Goal: Task Accomplishment & Management: Manage account settings

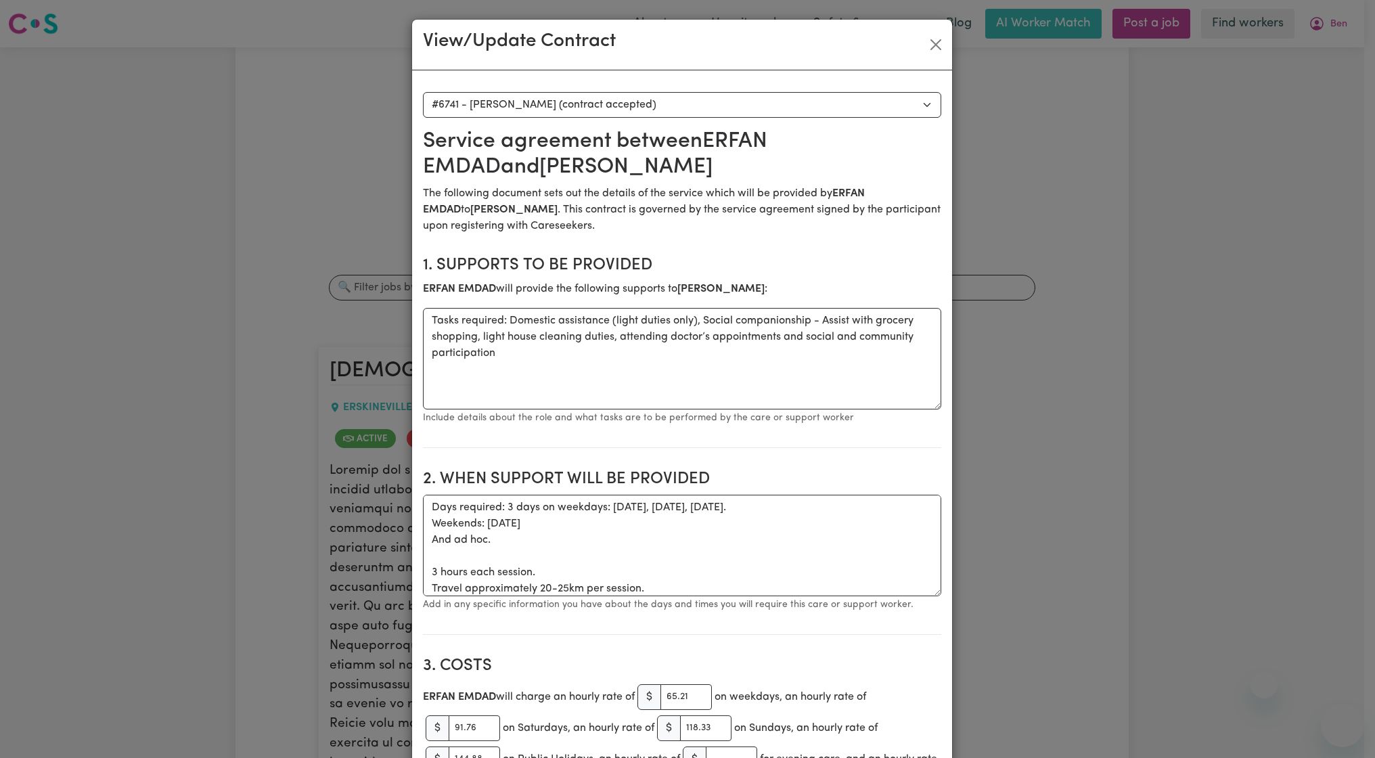
select select "6353"
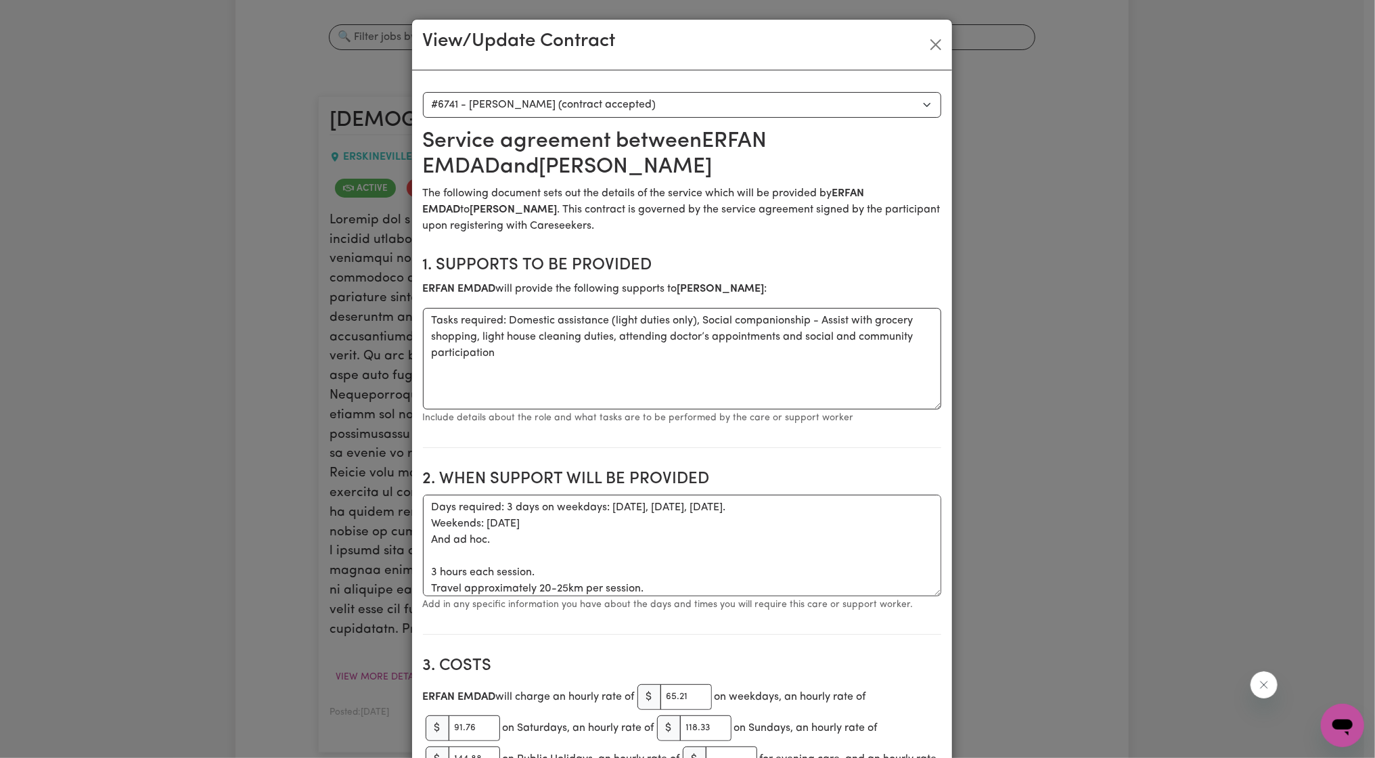
scroll to position [5, 0]
click at [927, 45] on button "Close" at bounding box center [936, 45] width 22 height 22
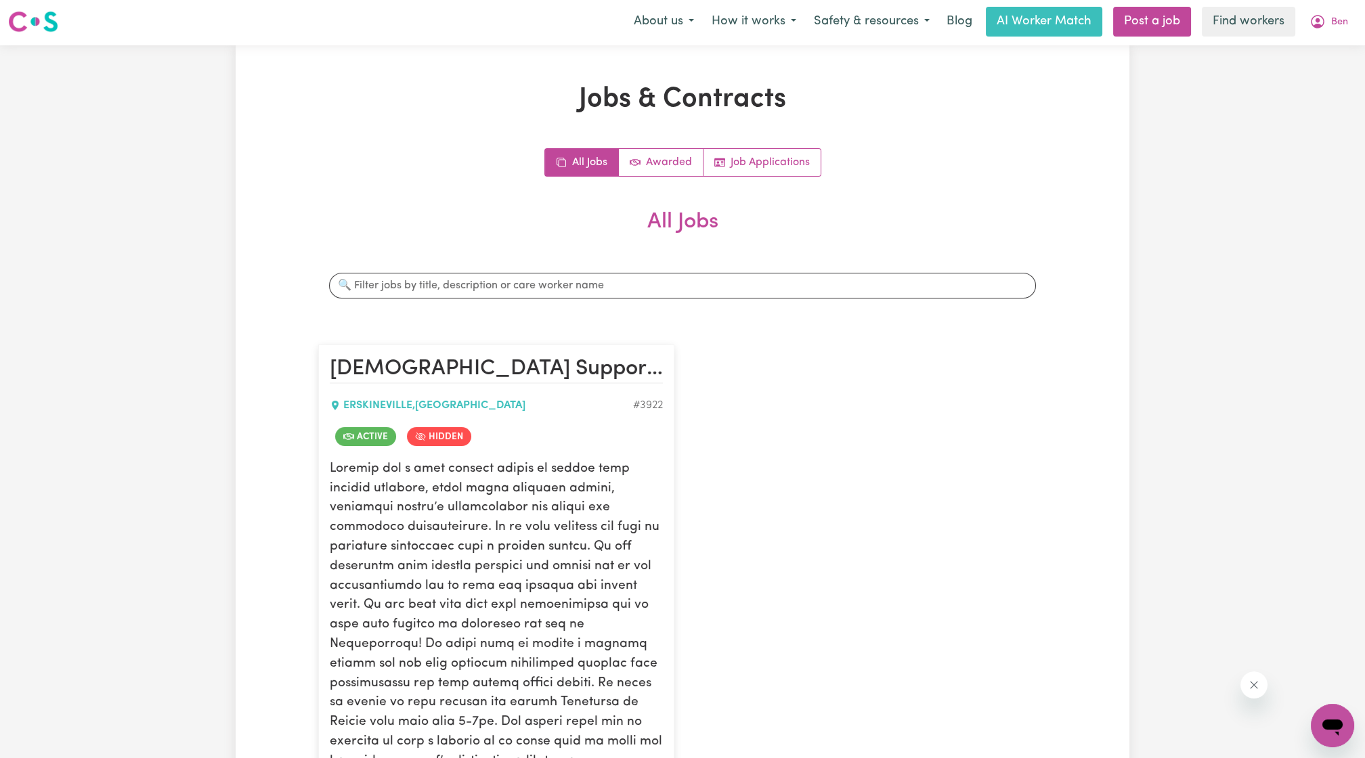
scroll to position [0, 0]
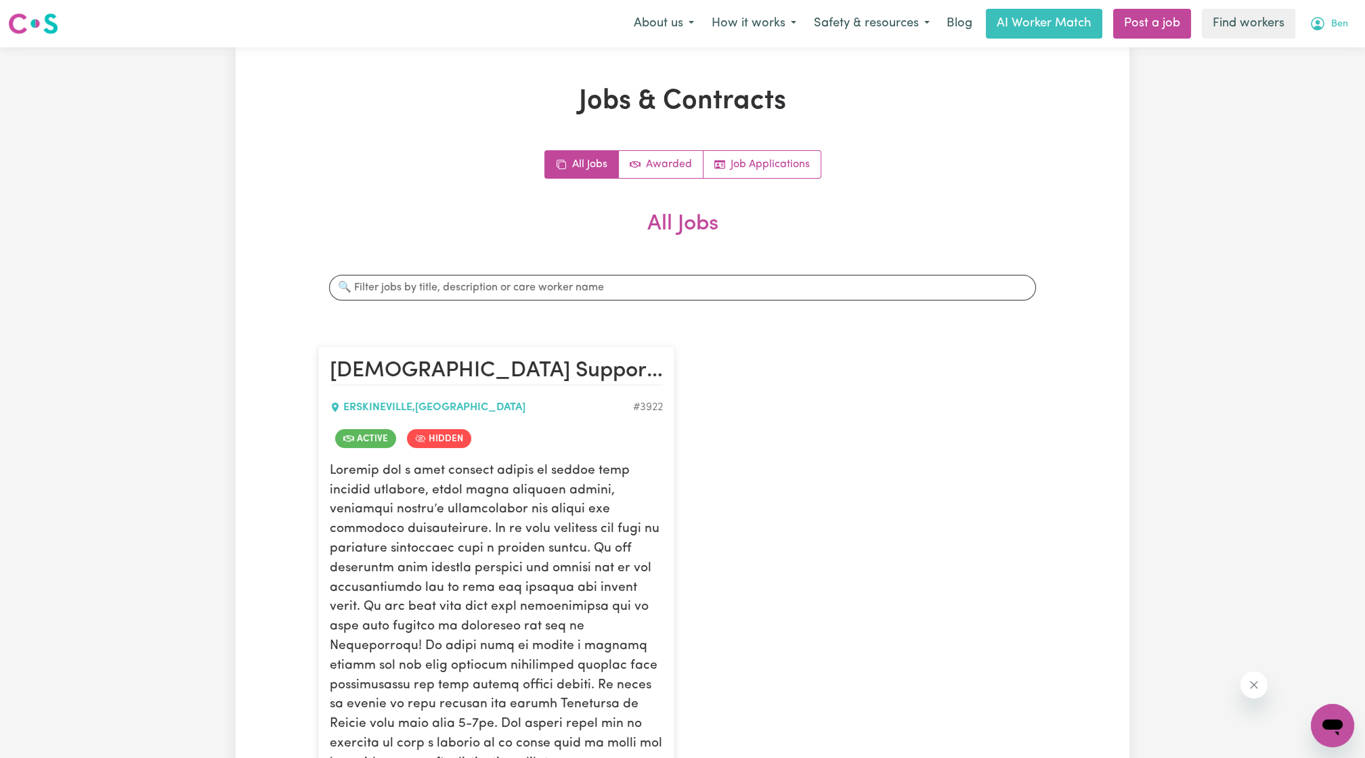
click at [1331, 29] on span "Ben" at bounding box center [1339, 24] width 17 height 15
click at [1296, 79] on link "Logout" at bounding box center [1302, 78] width 107 height 26
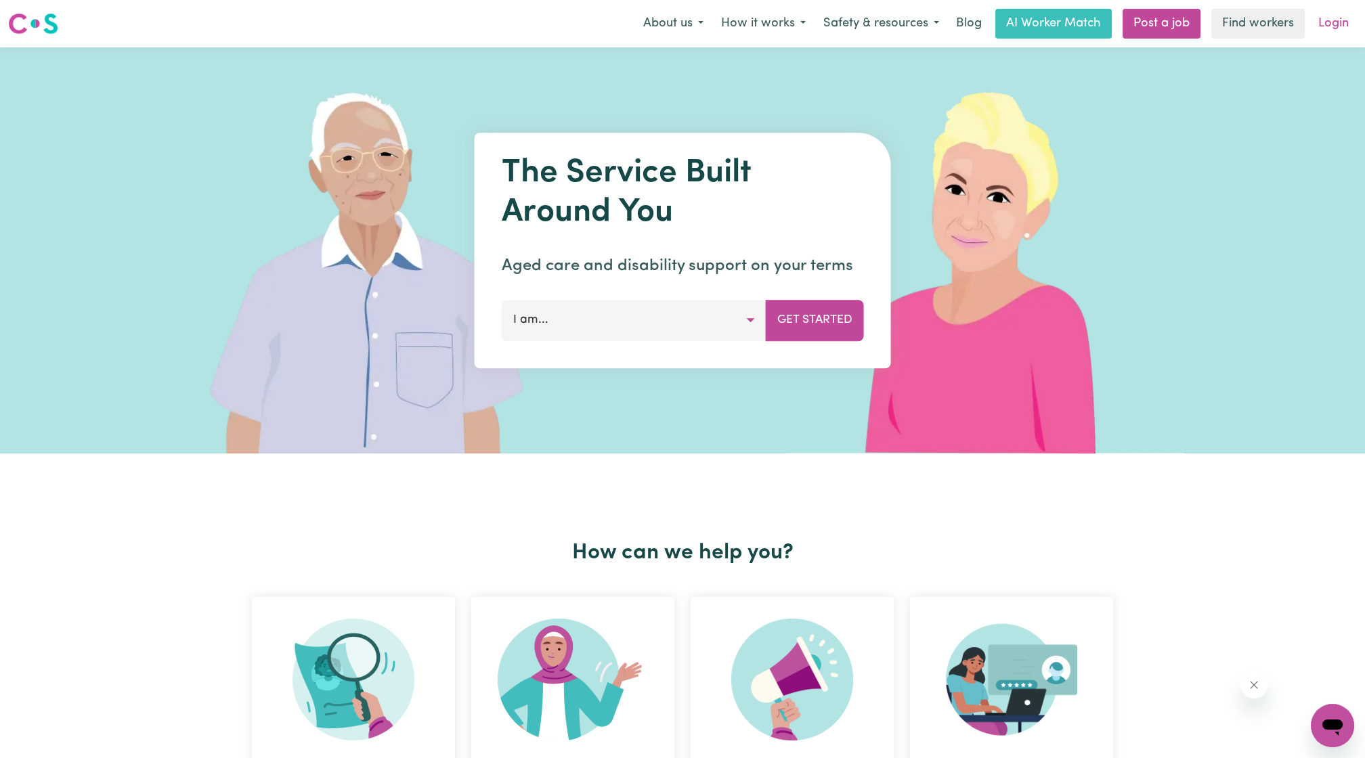
click at [1340, 20] on link "Login" at bounding box center [1333, 24] width 47 height 30
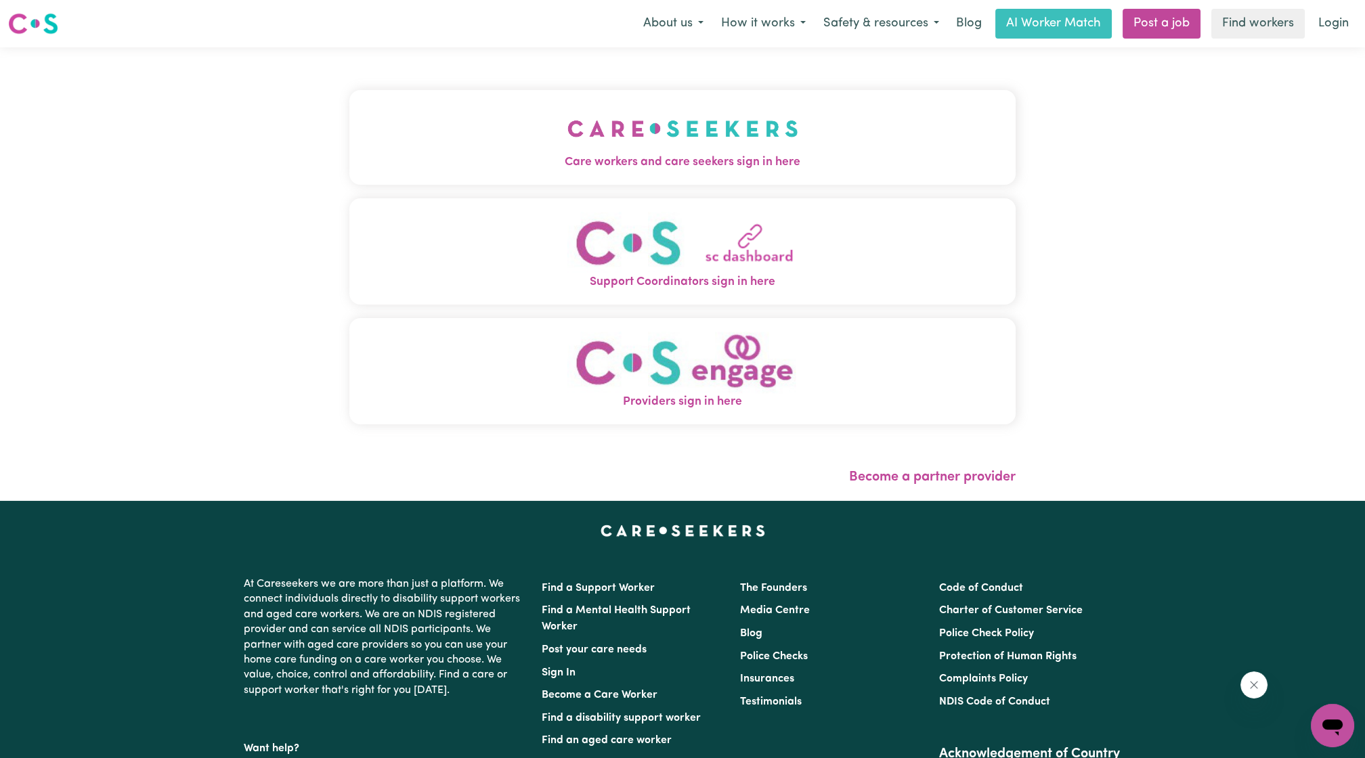
click at [745, 125] on button "Care workers and care seekers sign in here" at bounding box center [682, 137] width 666 height 95
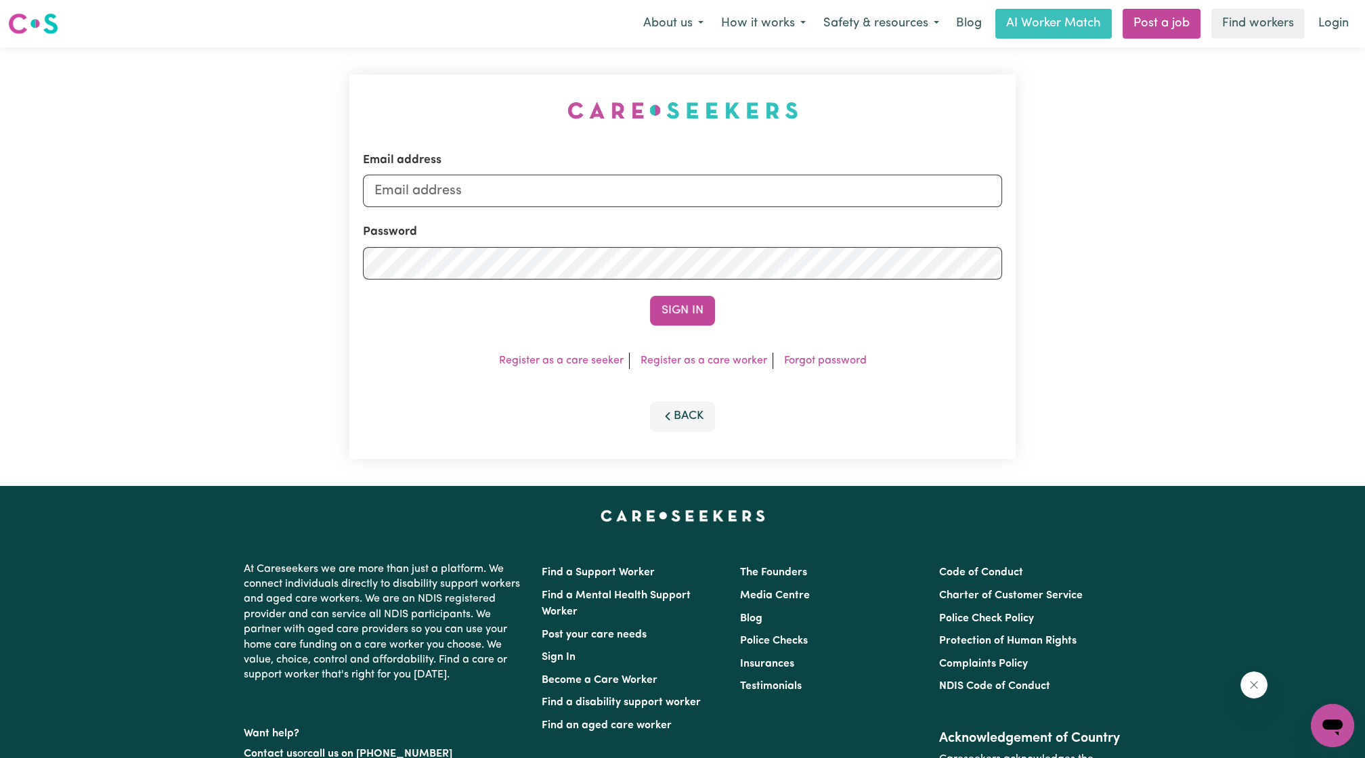
click at [667, 213] on form "Email address Password Sign In" at bounding box center [682, 239] width 639 height 174
drag, startPoint x: 648, startPoint y: 195, endPoint x: 611, endPoint y: 208, distance: 39.4
click at [648, 194] on input "Email address" at bounding box center [682, 191] width 639 height 32
drag, startPoint x: 443, startPoint y: 194, endPoint x: 935, endPoint y: 169, distance: 492.1
click at [935, 169] on div "Email address [EMAIL_ADDRESS][PERSON_NAME][DOMAIN_NAME]" at bounding box center [682, 180] width 639 height 56
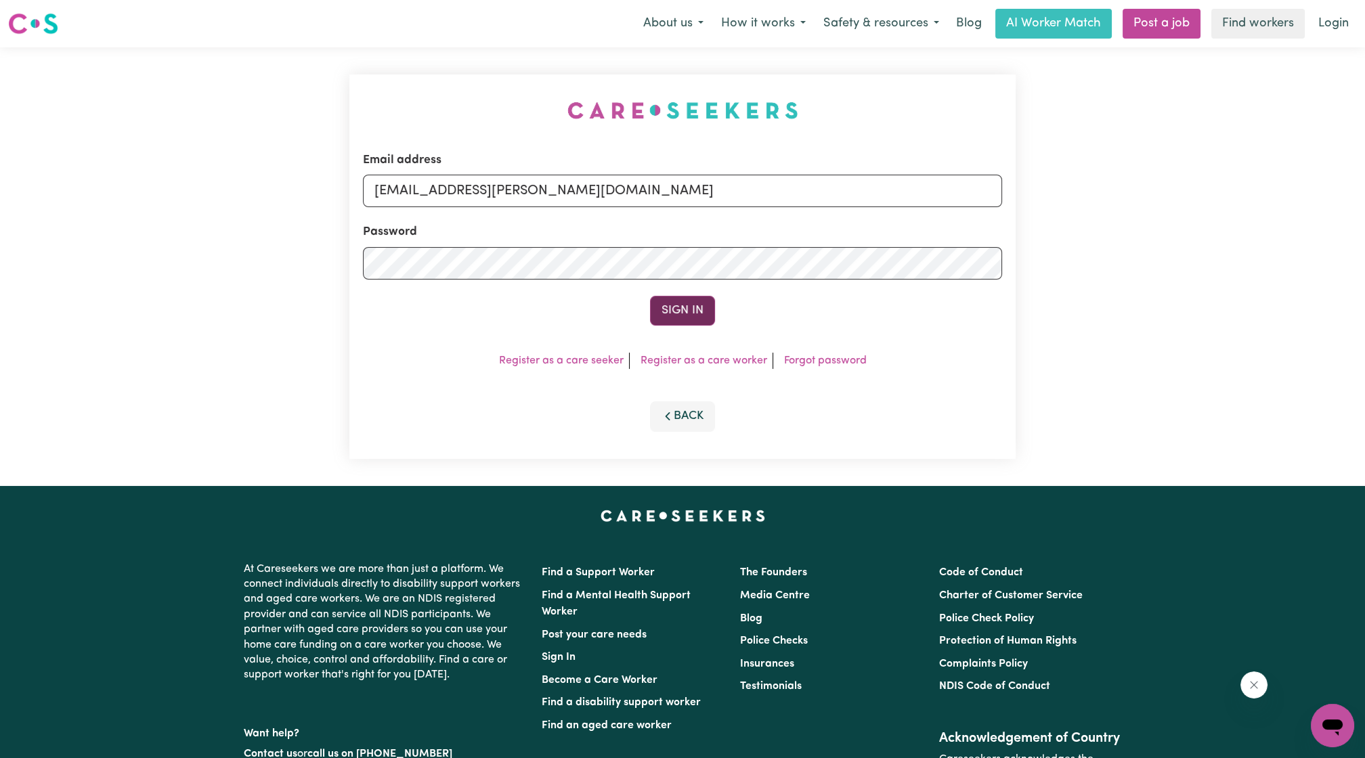
type input "[EMAIL_ADDRESS][PERSON_NAME][DOMAIN_NAME]"
click at [685, 303] on button "Sign In" at bounding box center [682, 311] width 65 height 30
